Goal: Complete application form

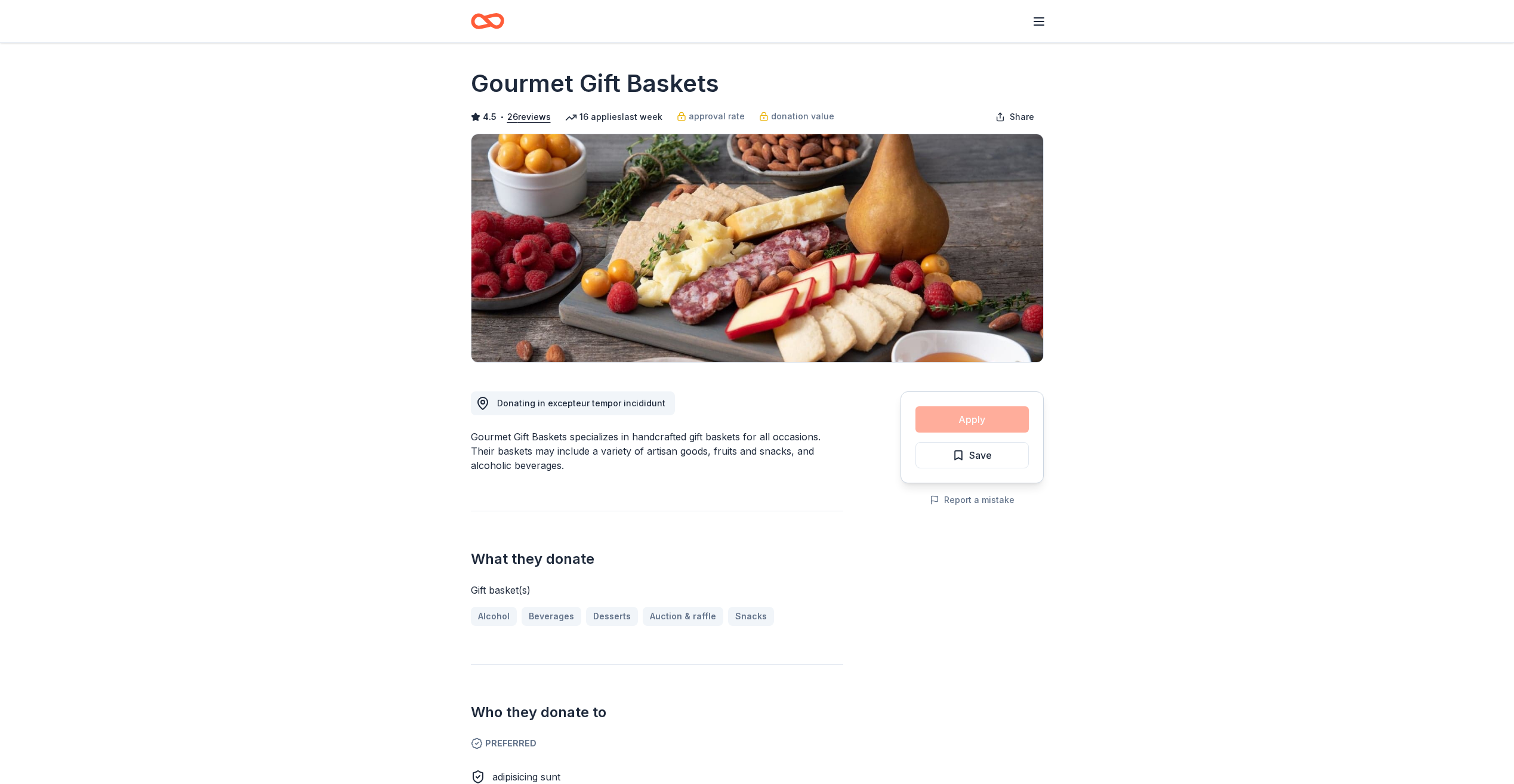
scroll to position [1125, 0]
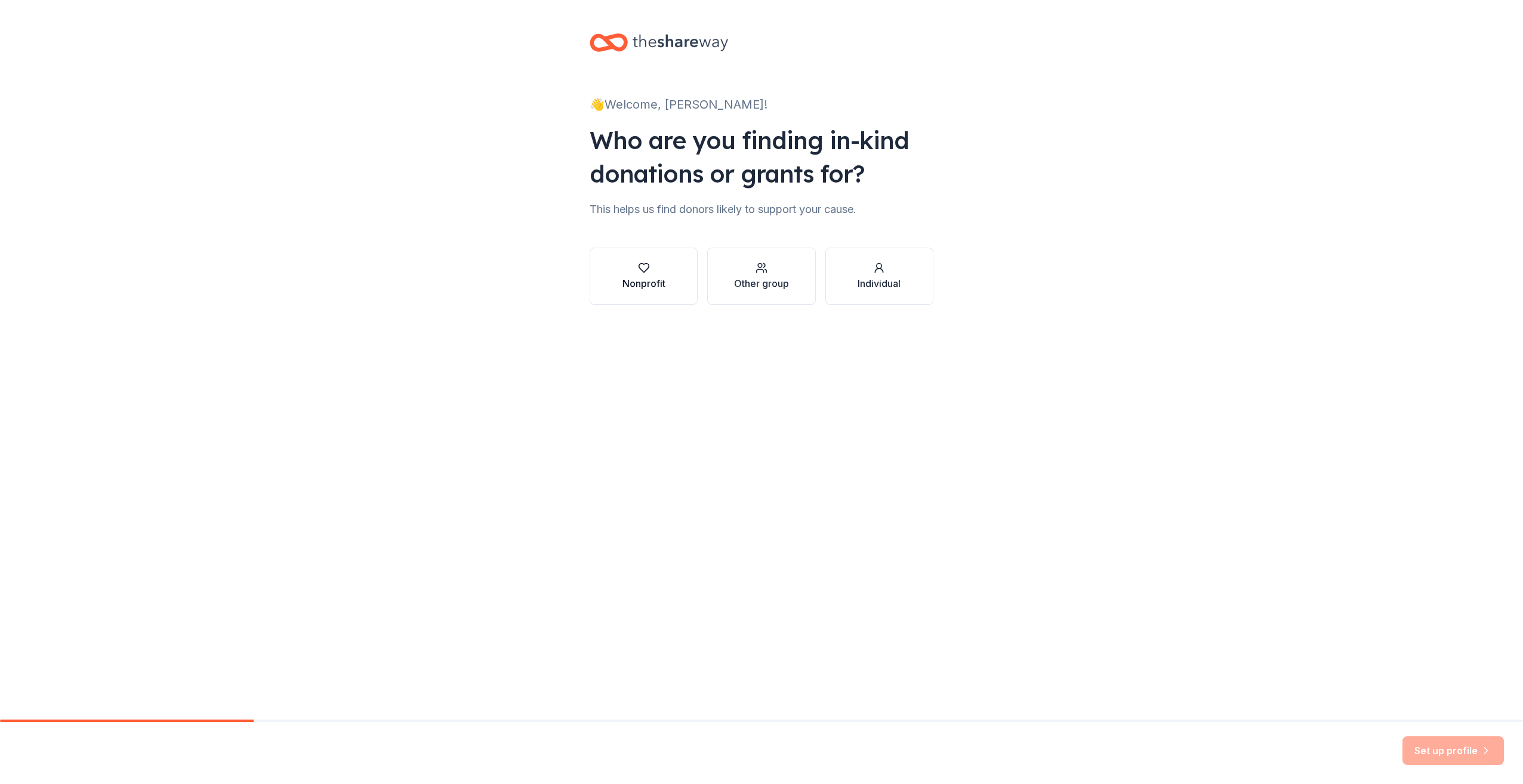
click at [643, 284] on div "Nonprofit" at bounding box center [644, 283] width 43 height 15
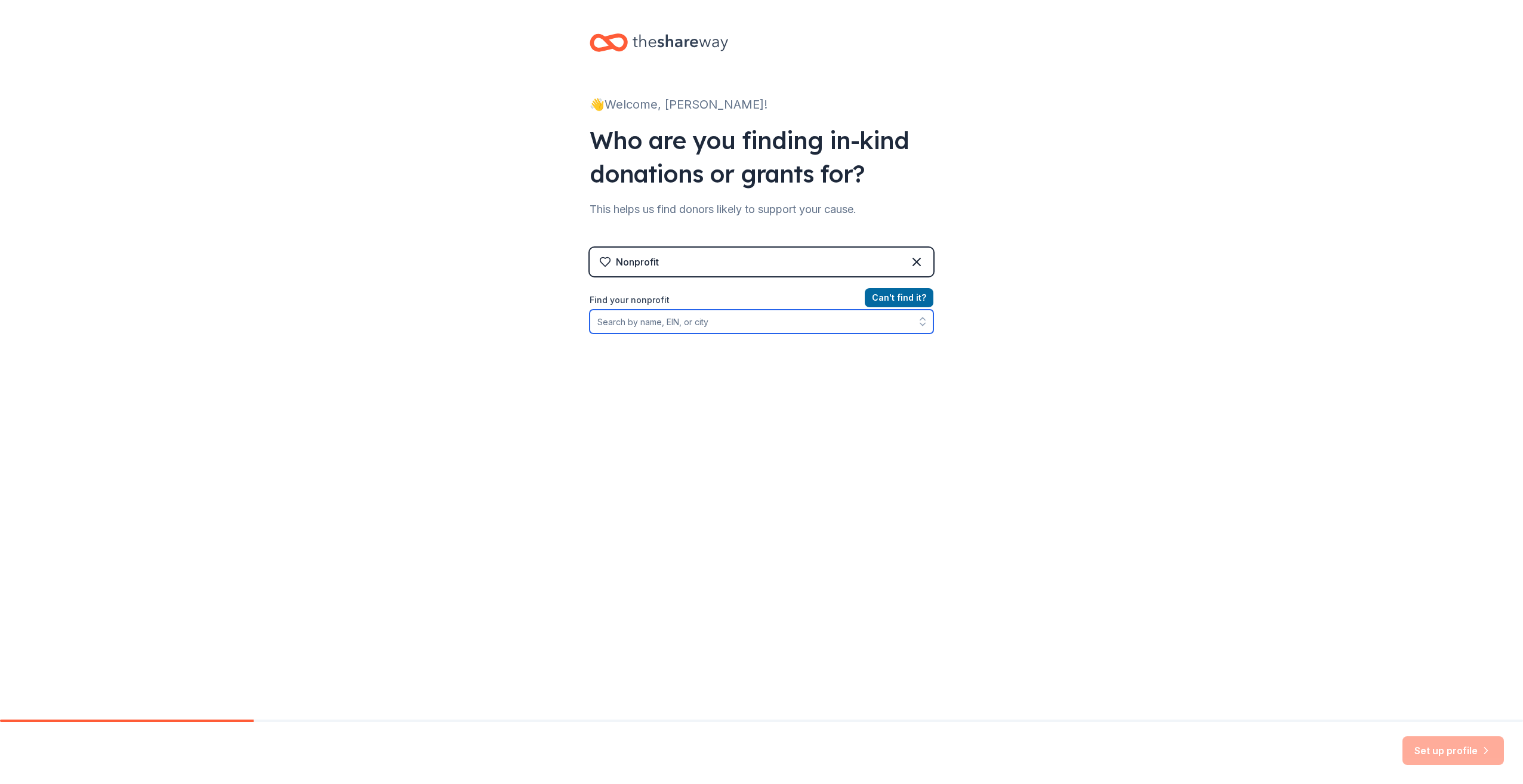
click at [665, 324] on input "Find your nonprofit" at bounding box center [762, 321] width 344 height 24
type input "ve"
click at [685, 320] on input "Organization name *" at bounding box center [762, 322] width 344 height 25
drag, startPoint x: 789, startPoint y: 322, endPoint x: 388, endPoint y: 338, distance: 401.3
click at [388, 338] on div "👋 Welcome, Jessica! Who are you finding in-kind donations or grants for? This h…" at bounding box center [762, 246] width 1523 height 491
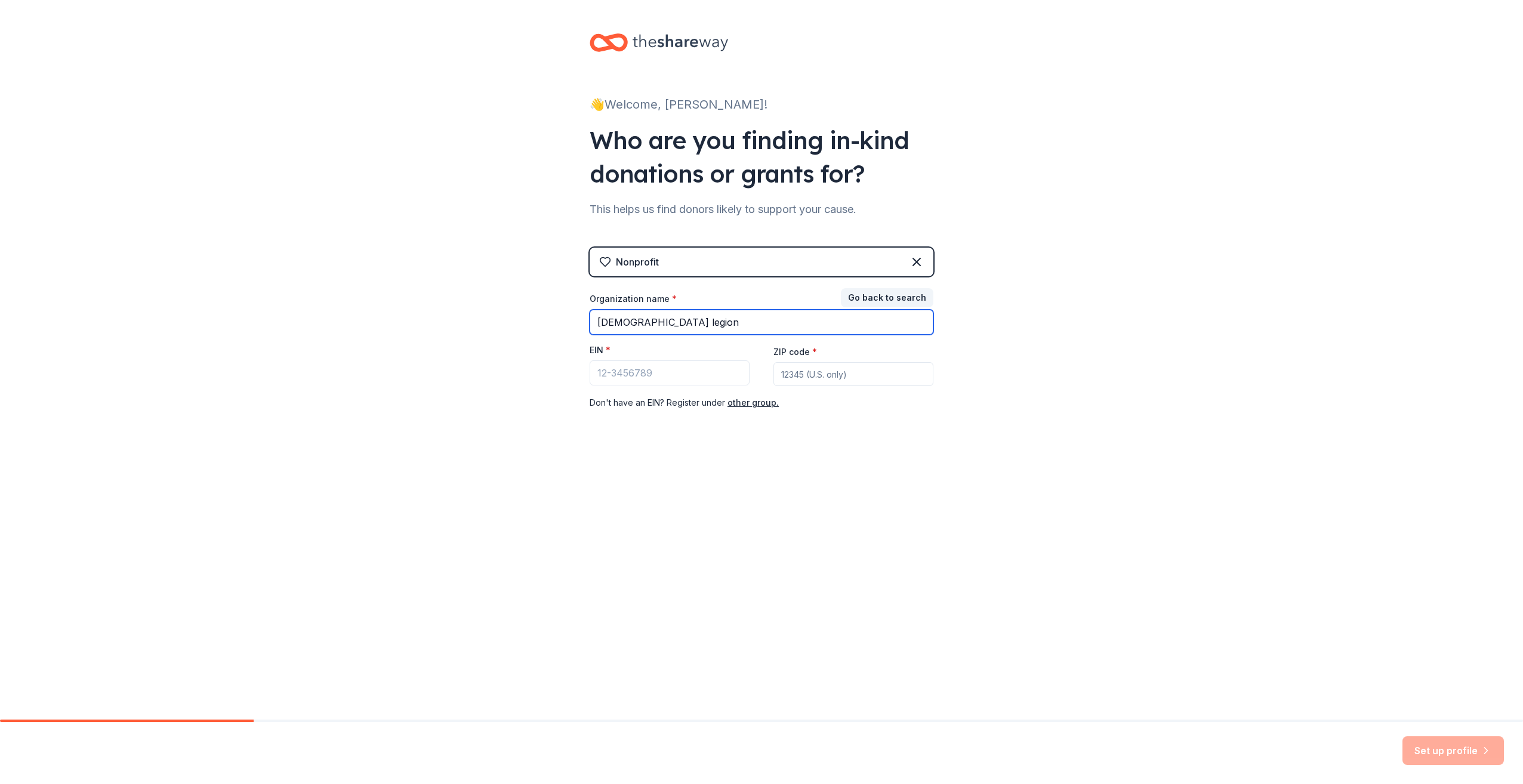
type input "american legion"
drag, startPoint x: 730, startPoint y: 313, endPoint x: 400, endPoint y: 340, distance: 331.1
click at [400, 340] on div "👋 Welcome, Jessica! Who are you finding in-kind donations or grants for? This h…" at bounding box center [762, 246] width 1523 height 491
click at [829, 250] on div "Nonprofit" at bounding box center [762, 262] width 344 height 28
click at [833, 259] on div "Nonprofit" at bounding box center [762, 262] width 344 height 28
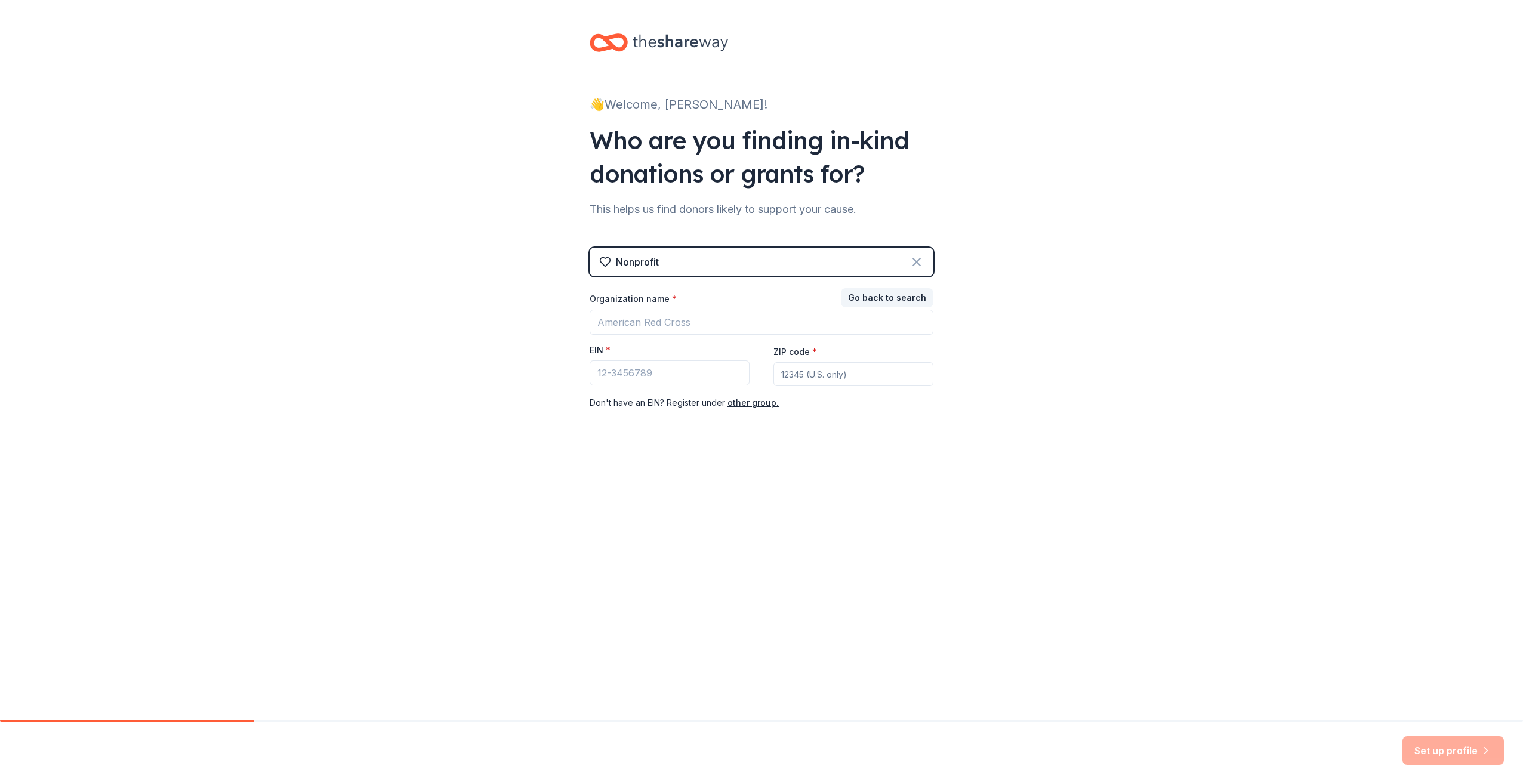
click at [914, 266] on icon at bounding box center [917, 262] width 15 height 15
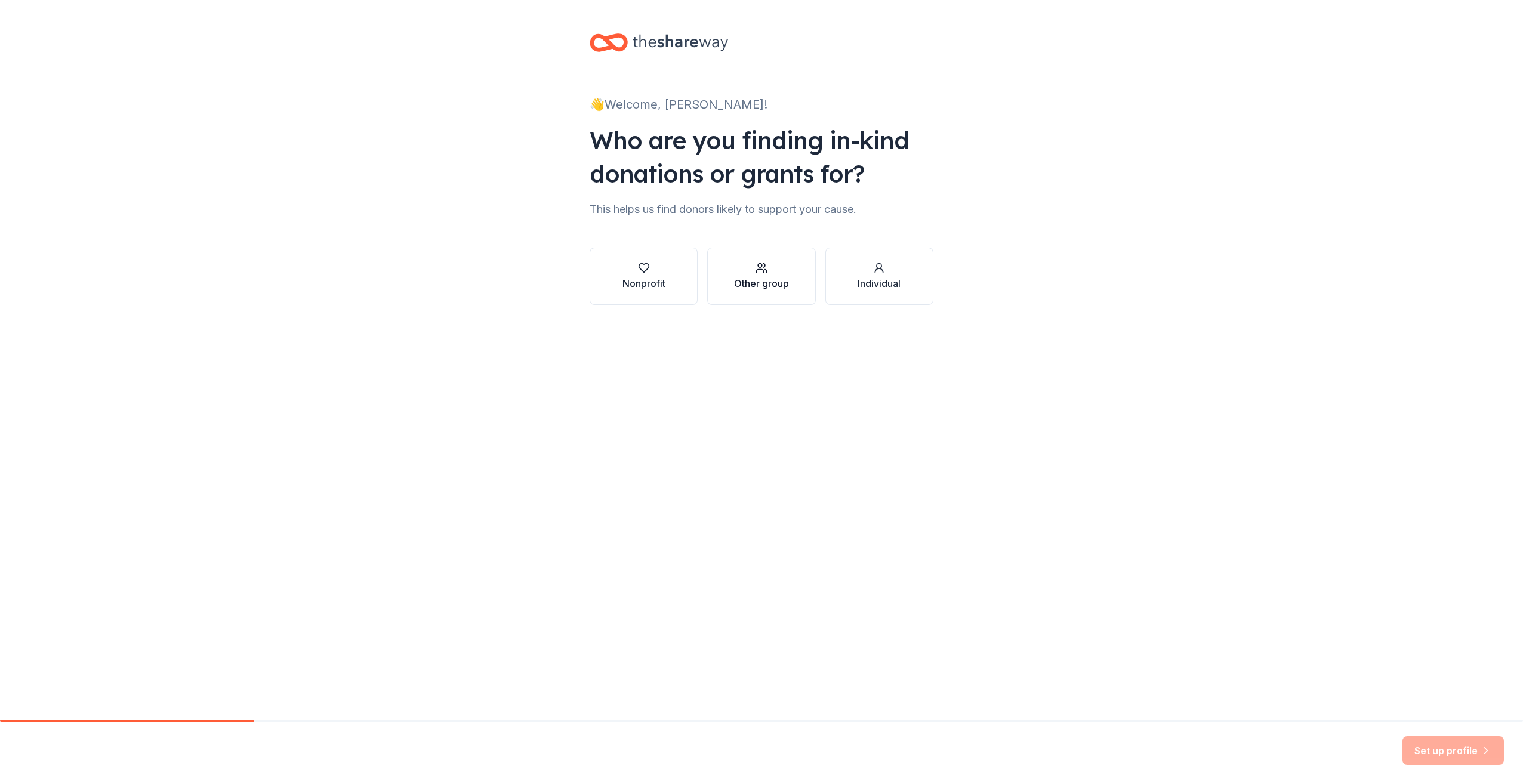
click at [779, 280] on div "Other group" at bounding box center [762, 283] width 55 height 15
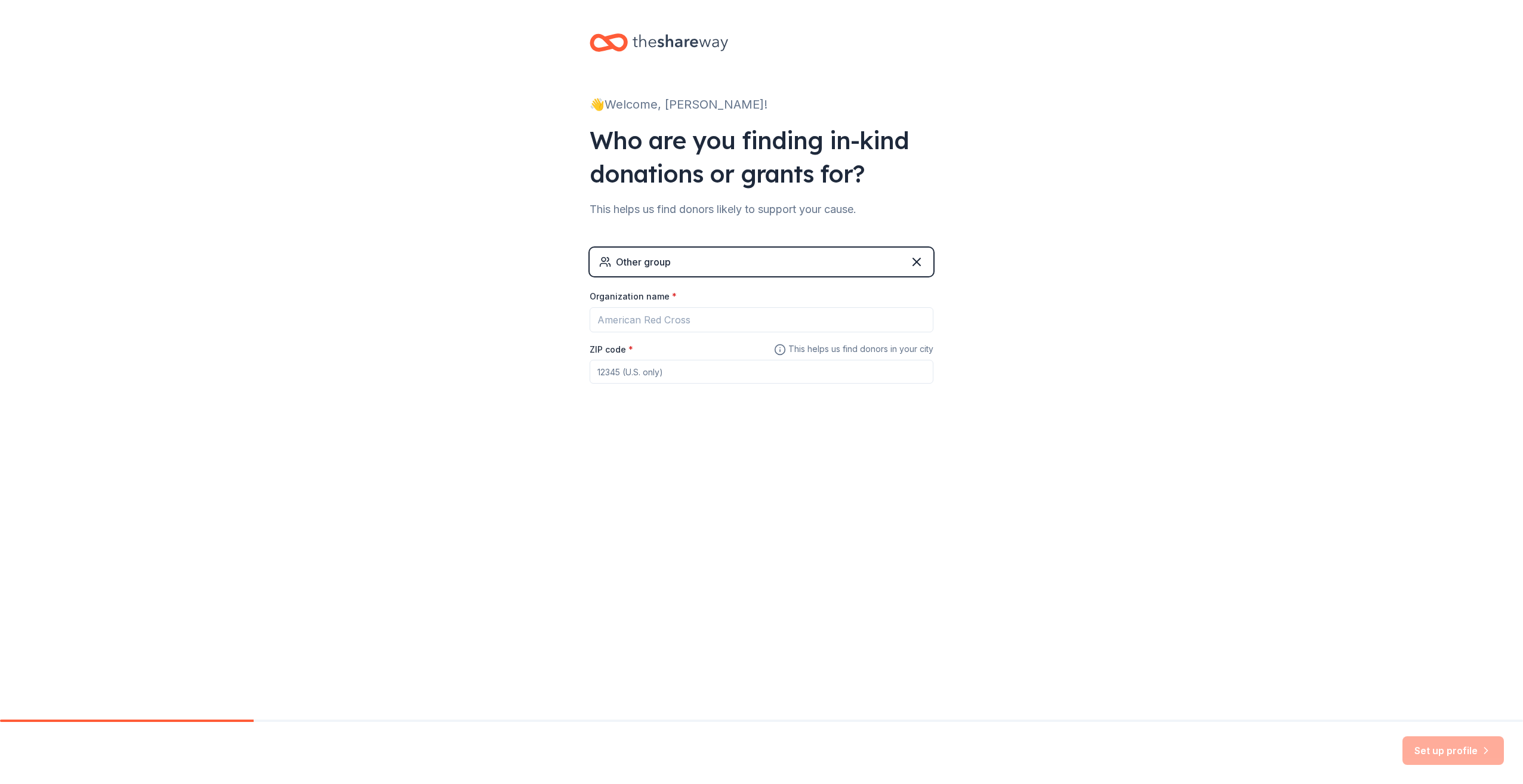
click at [710, 255] on div "Other group" at bounding box center [762, 262] width 344 height 28
click at [681, 314] on input "Organization name *" at bounding box center [762, 320] width 344 height 25
type input "g"
